Goal: Find specific page/section: Find specific page/section

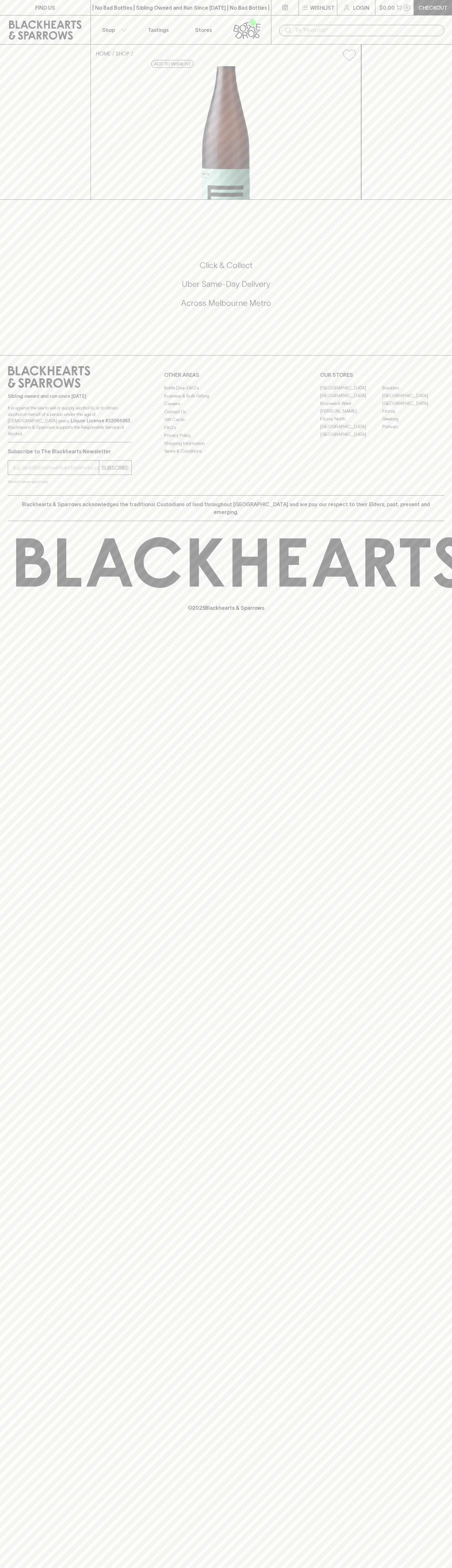
click at [413, 399] on link "[GEOGRAPHIC_DATA]" at bounding box center [413, 395] width 62 height 8
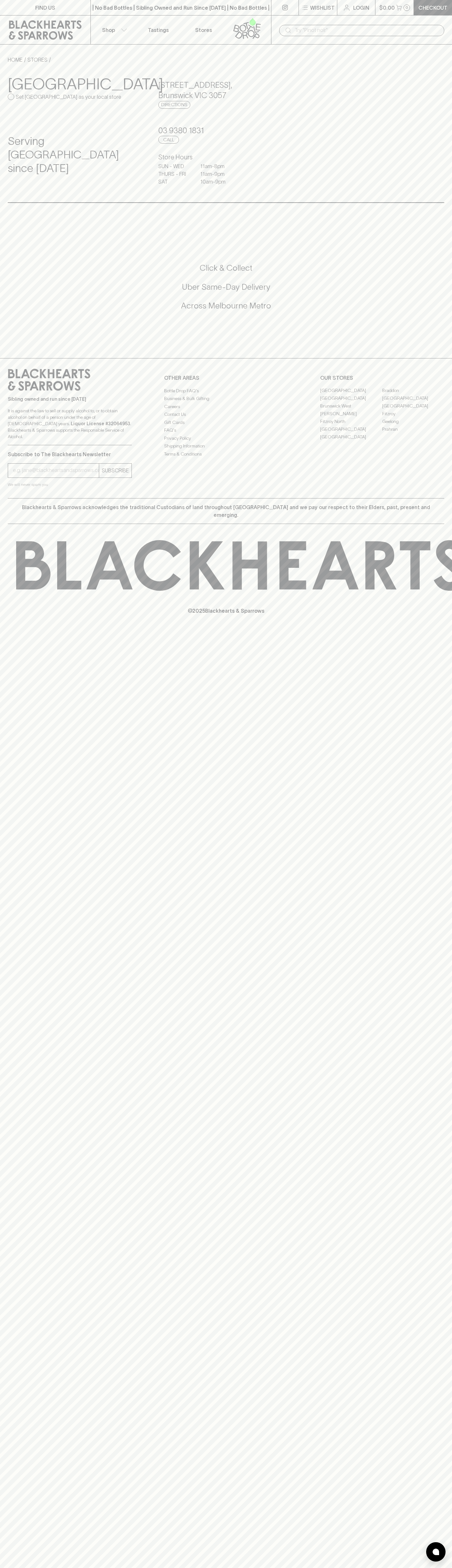
click at [75, 19] on link at bounding box center [45, 30] width 90 height 29
click at [427, 563] on icon at bounding box center [453, 565] width 873 height 51
click at [34, 1567] on html "FIND US | No Bad Bottles | Sibling Owned and Run Since [DATE] | No Bad Bottles …" at bounding box center [226, 784] width 452 height 1568
click at [30, 1151] on div "FIND US | No Bad Bottles | Sibling Owned and Run Since [DATE] | No Bad Bottles …" at bounding box center [226, 784] width 452 height 1568
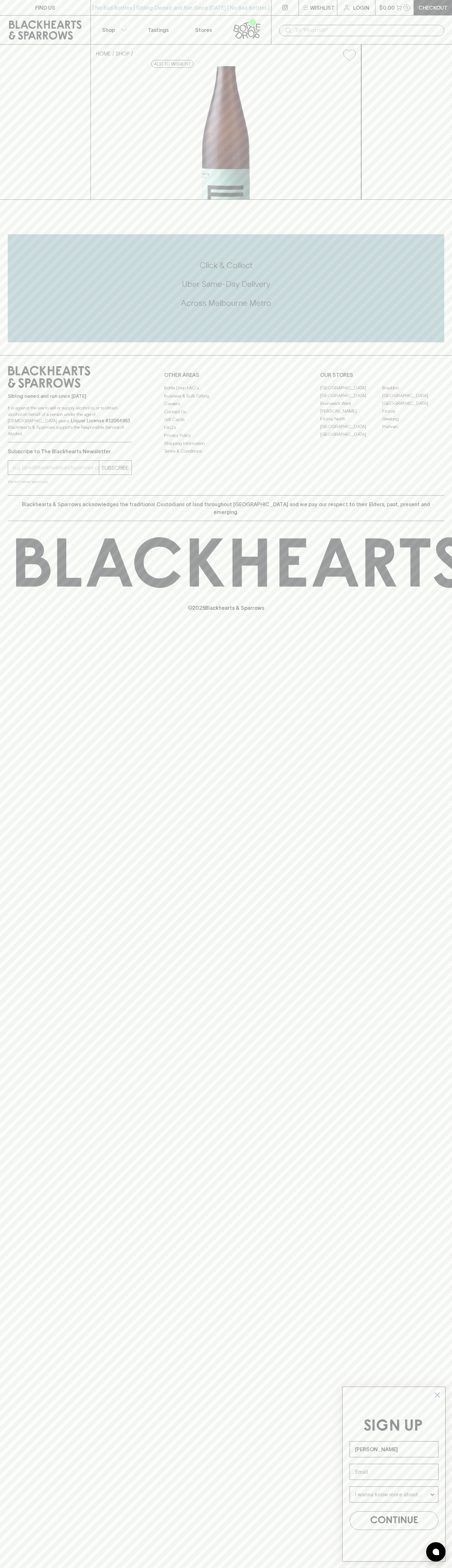
type input "[PERSON_NAME]"
